Goal: Find specific page/section: Find specific page/section

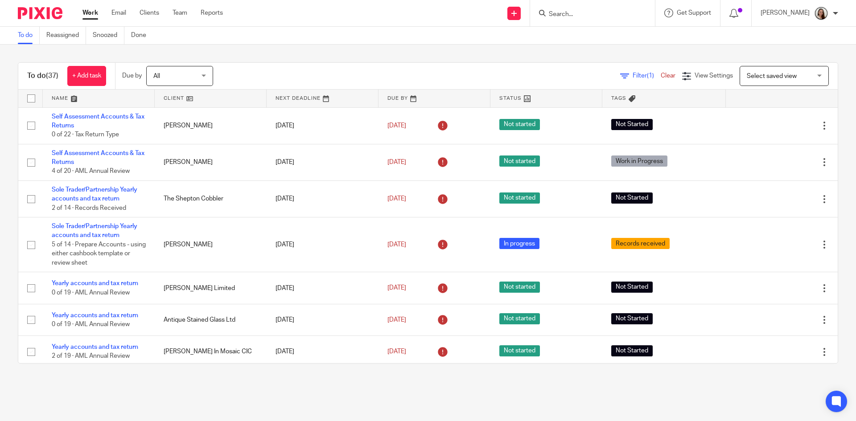
click at [593, 21] on div at bounding box center [592, 13] width 125 height 26
click at [596, 16] on input "Search" at bounding box center [588, 15] width 80 height 8
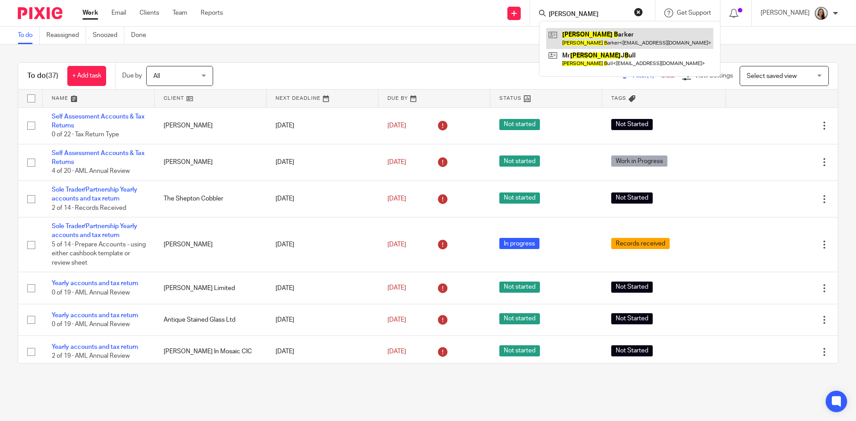
type input "[PERSON_NAME]"
click at [598, 42] on link at bounding box center [629, 38] width 167 height 21
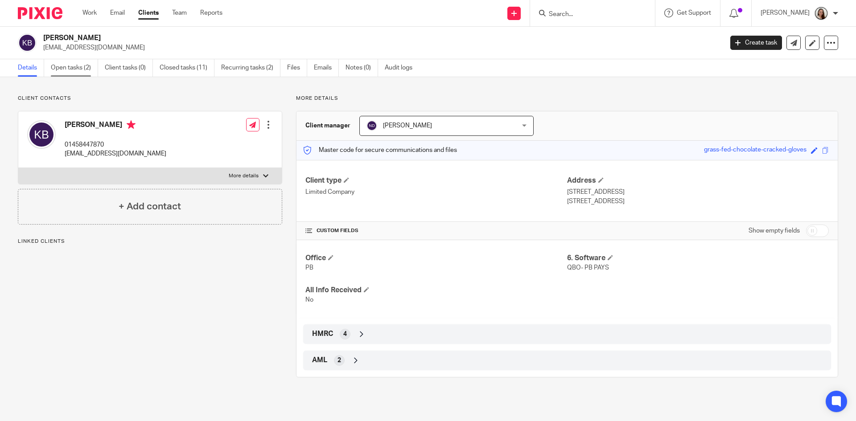
click at [79, 69] on link "Open tasks (2)" at bounding box center [74, 67] width 47 height 17
